Goal: Register for event/course

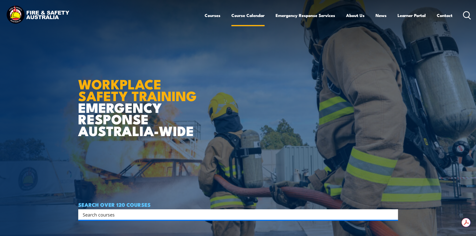
click at [248, 15] on link "Course Calendar" at bounding box center [248, 15] width 33 height 13
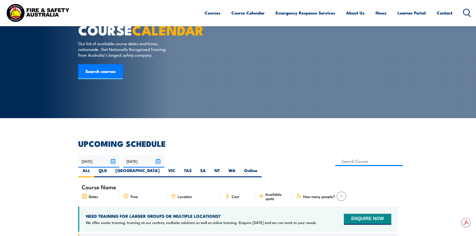
type input "Fire Safety Adviser Re-certification Training"
click at [111, 168] on label "QLD" at bounding box center [103, 173] width 17 height 10
click at [110, 168] on input "QLD" at bounding box center [108, 169] width 3 height 3
radio input "true"
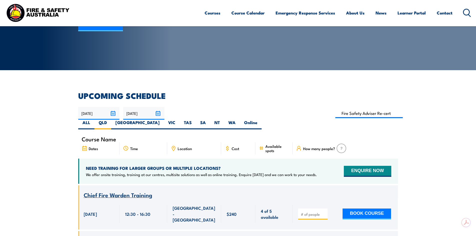
scroll to position [75, 0]
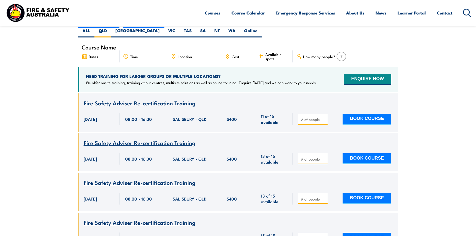
click at [139, 99] on span "Fire Safety Adviser Re-certification Training" at bounding box center [140, 103] width 112 height 9
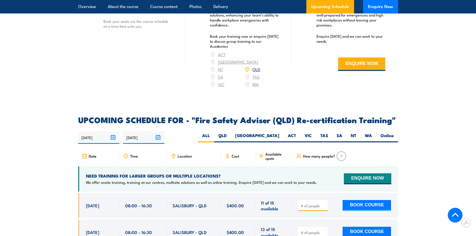
scroll to position [750, 0]
